Goal: Task Accomplishment & Management: Manage account settings

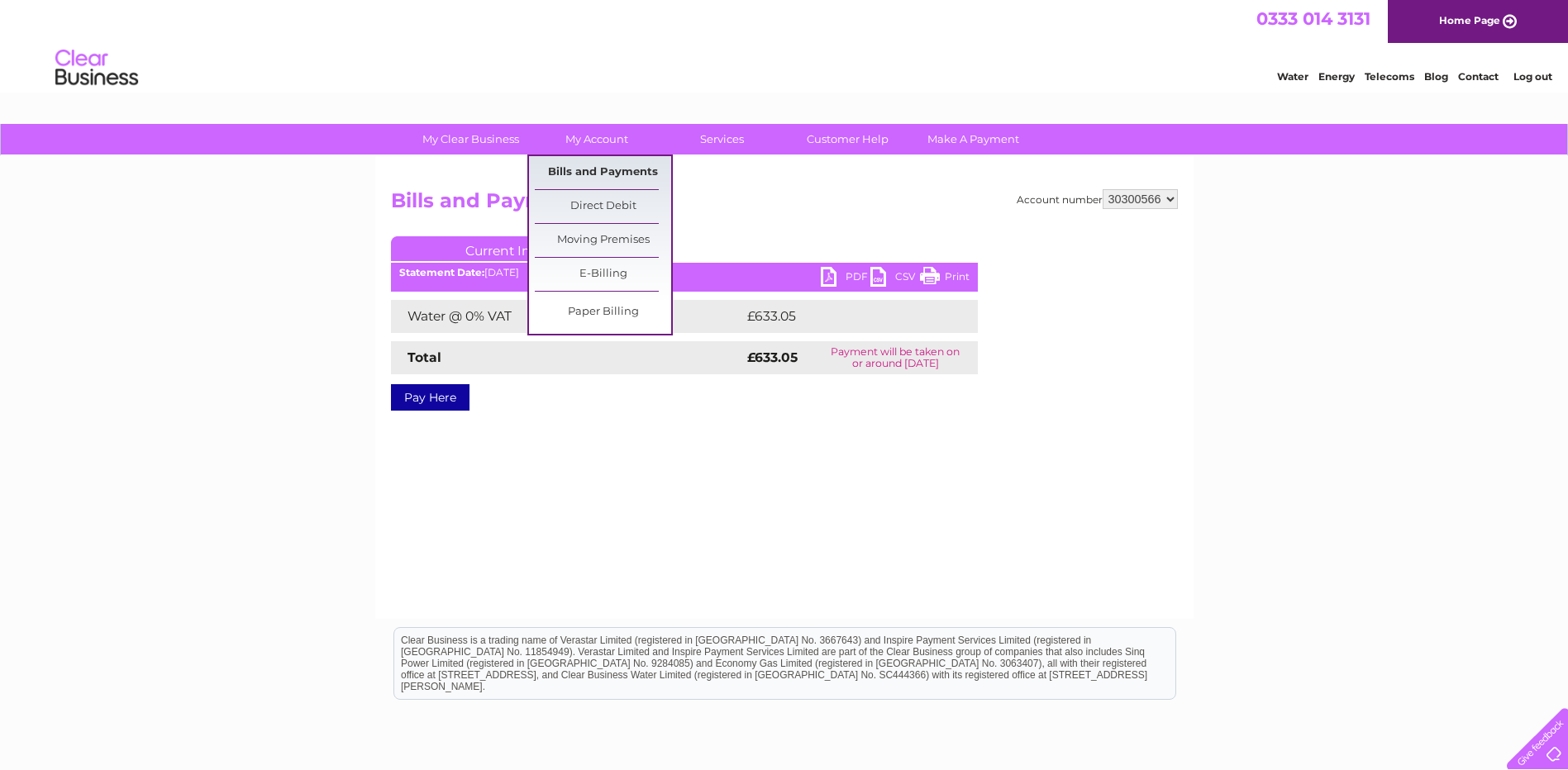
click at [586, 170] on link "Bills and Payments" at bounding box center [603, 173] width 136 height 33
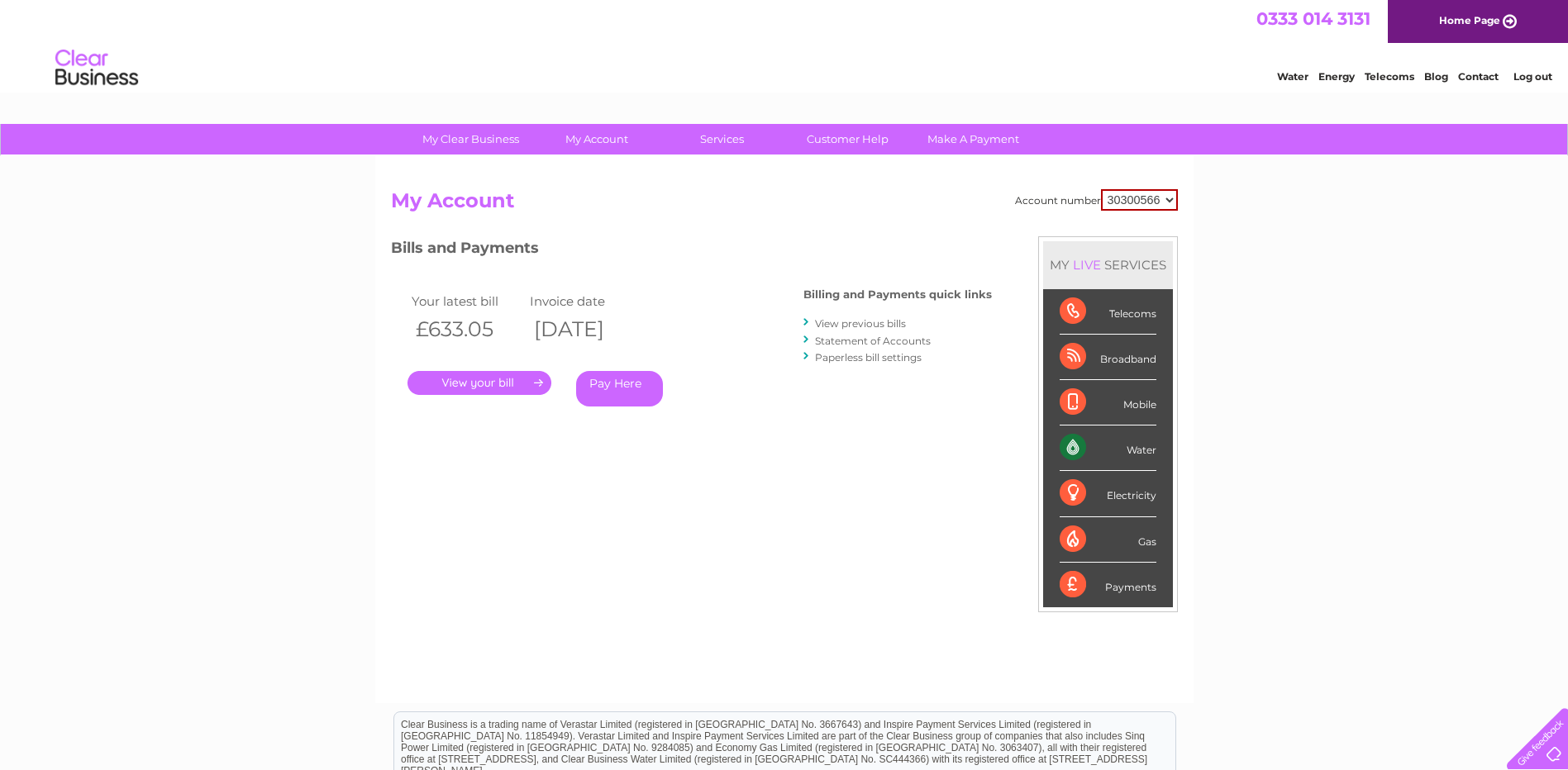
click at [865, 320] on link "View previous bills" at bounding box center [860, 324] width 91 height 12
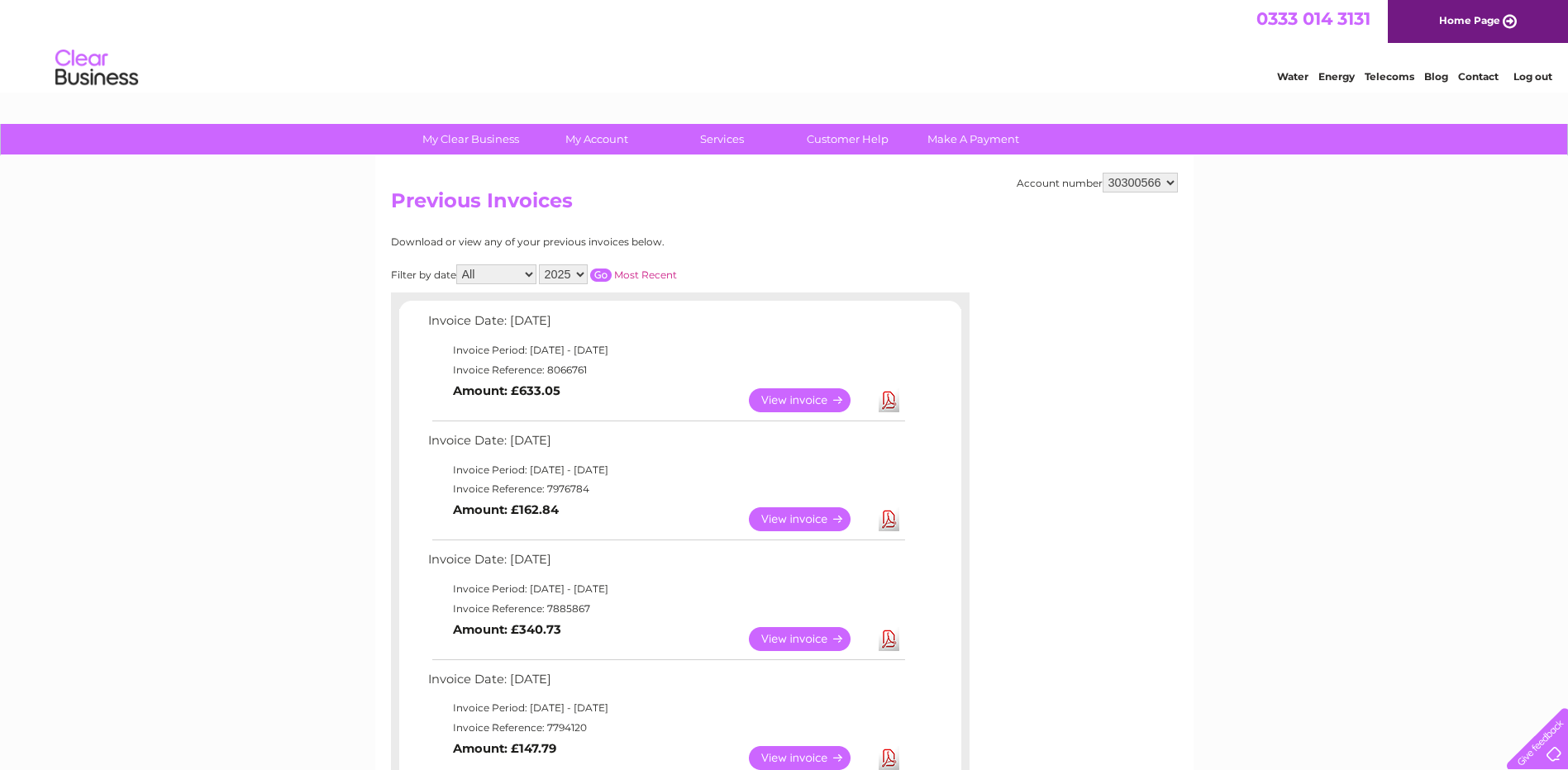
click at [800, 519] on link "View" at bounding box center [810, 519] width 121 height 24
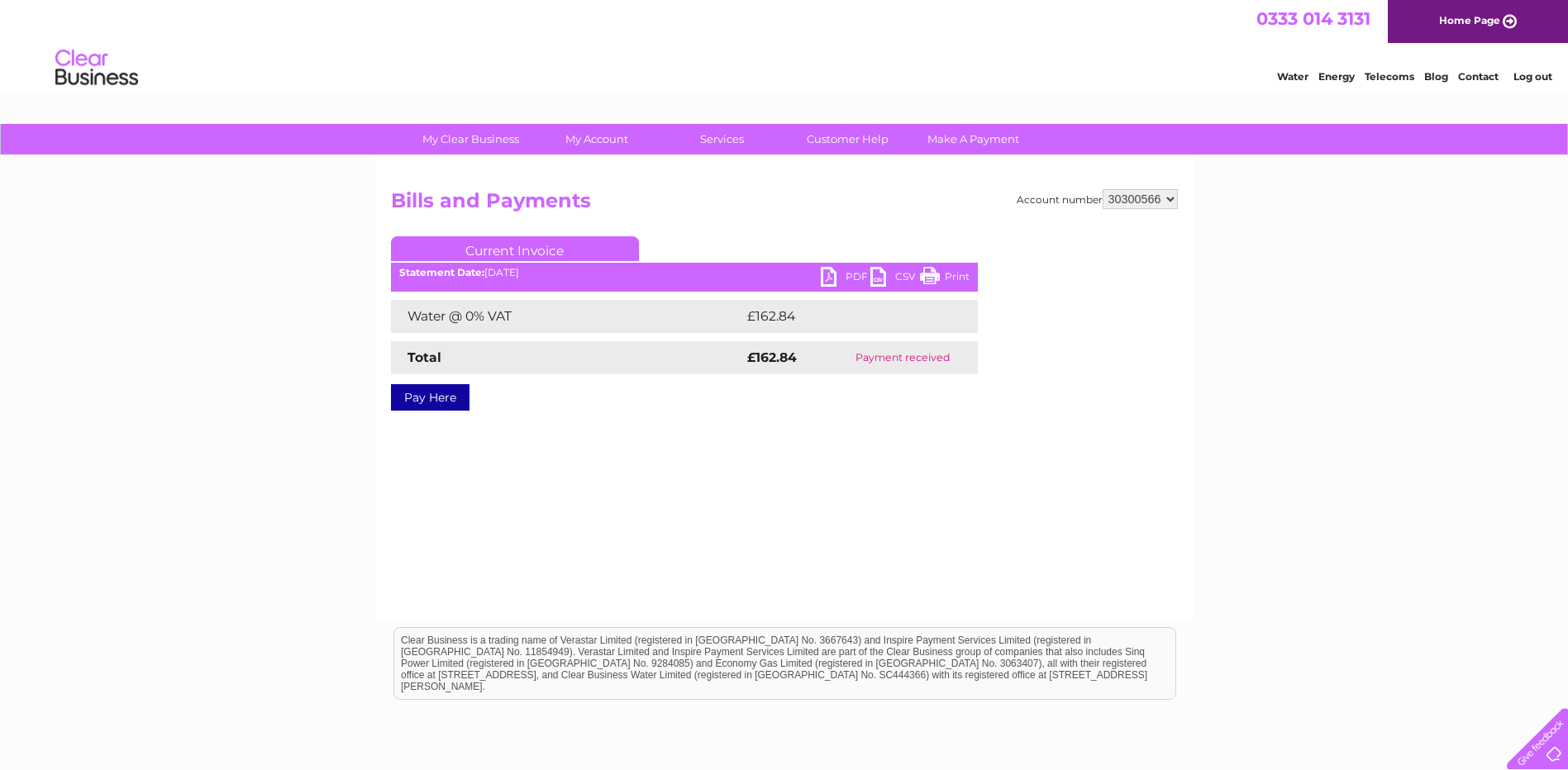
click at [848, 272] on link "PDF" at bounding box center [845, 279] width 50 height 24
